Goal: Information Seeking & Learning: Learn about a topic

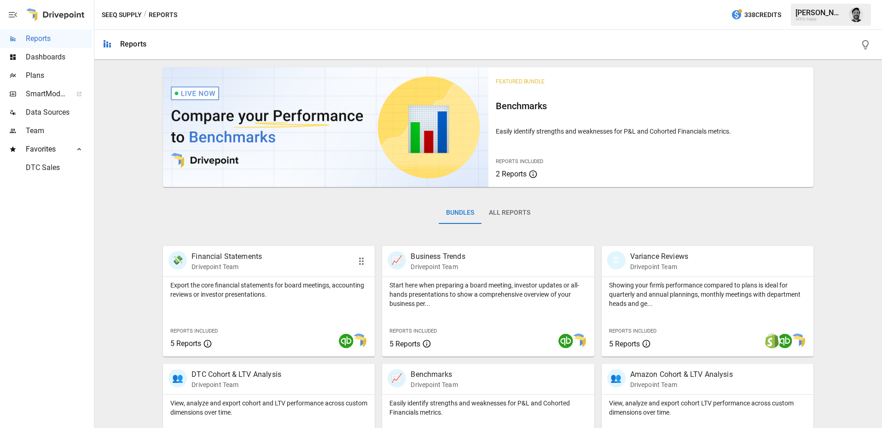
scroll to position [129, 0]
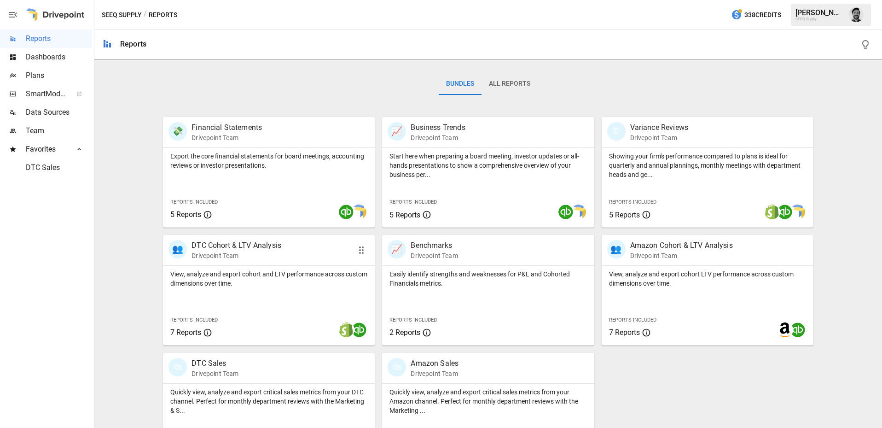
click at [282, 255] on div "👥 DTC Cohort & LTV Analysis Drivepoint Team" at bounding box center [252, 250] width 167 height 20
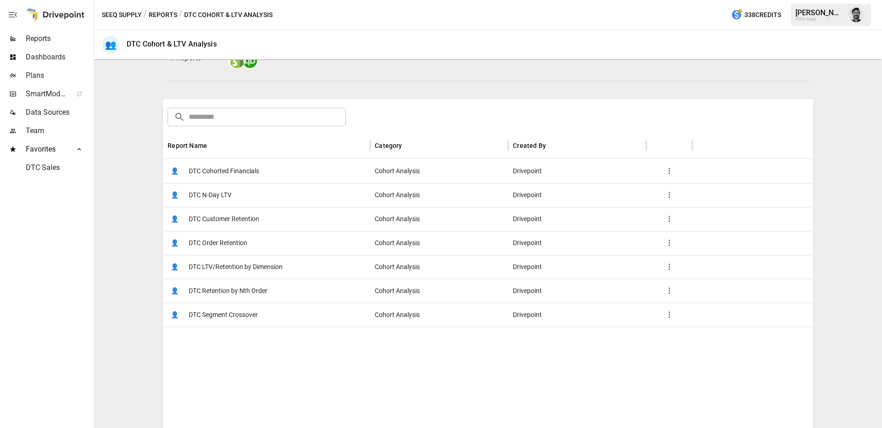
scroll to position [119, 0]
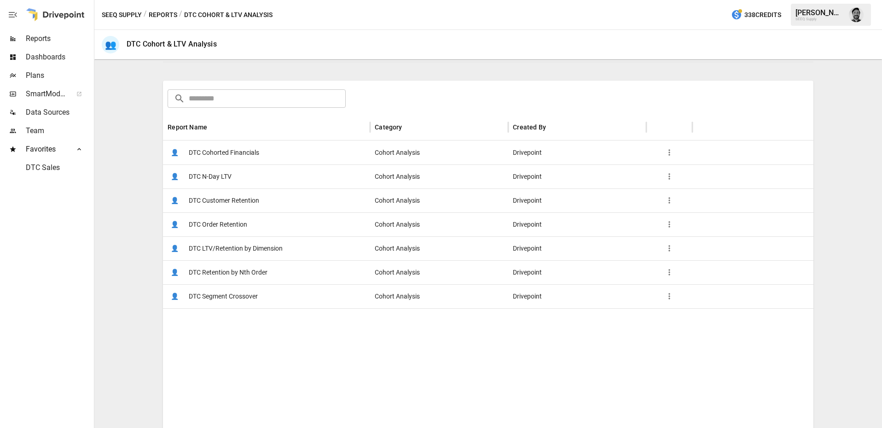
click at [219, 224] on span "DTC Order Retention" at bounding box center [218, 224] width 58 height 23
